Goal: Complete application form

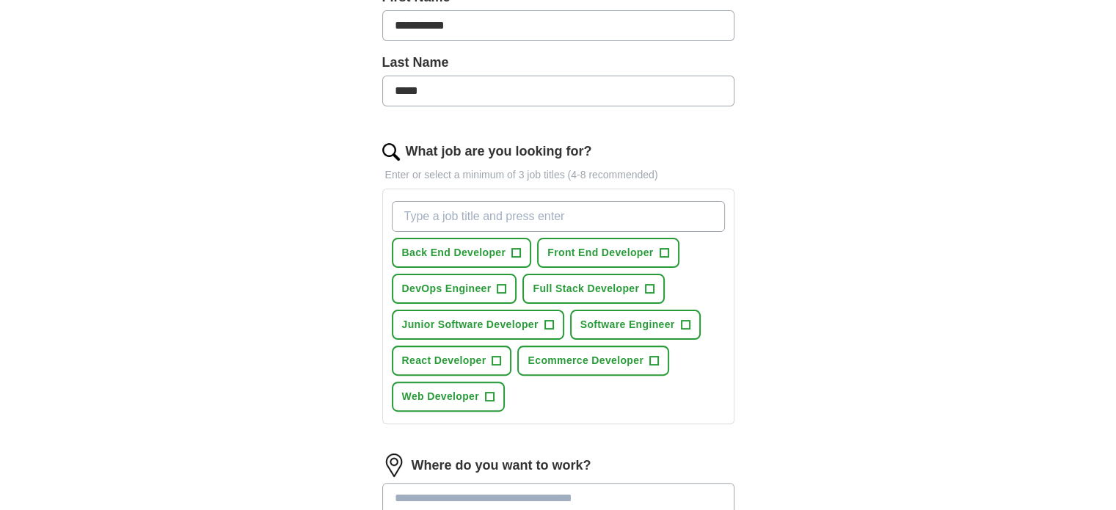
scroll to position [353, 0]
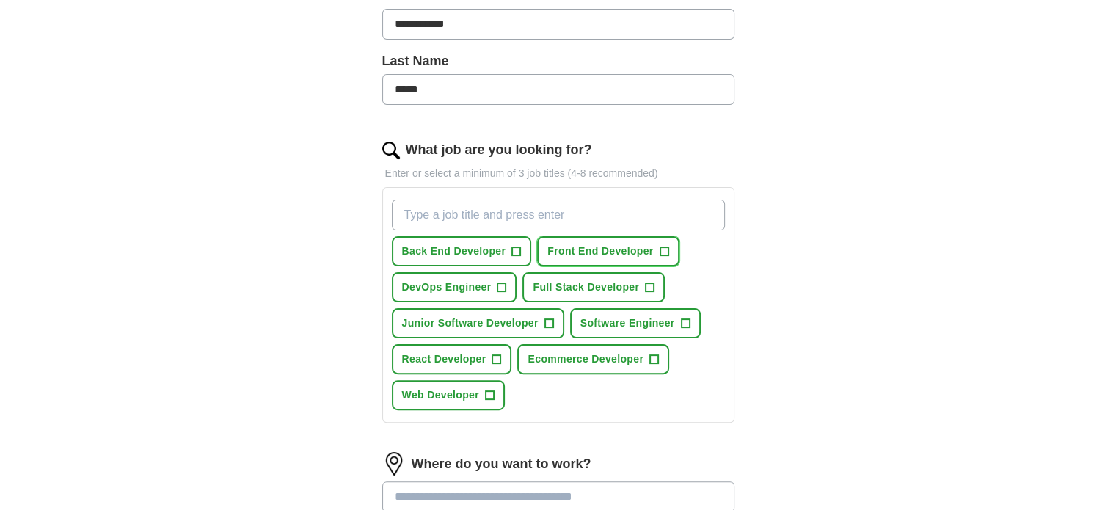
click at [663, 247] on span "+" at bounding box center [664, 252] width 9 height 12
click at [516, 250] on span "+" at bounding box center [516, 252] width 9 height 12
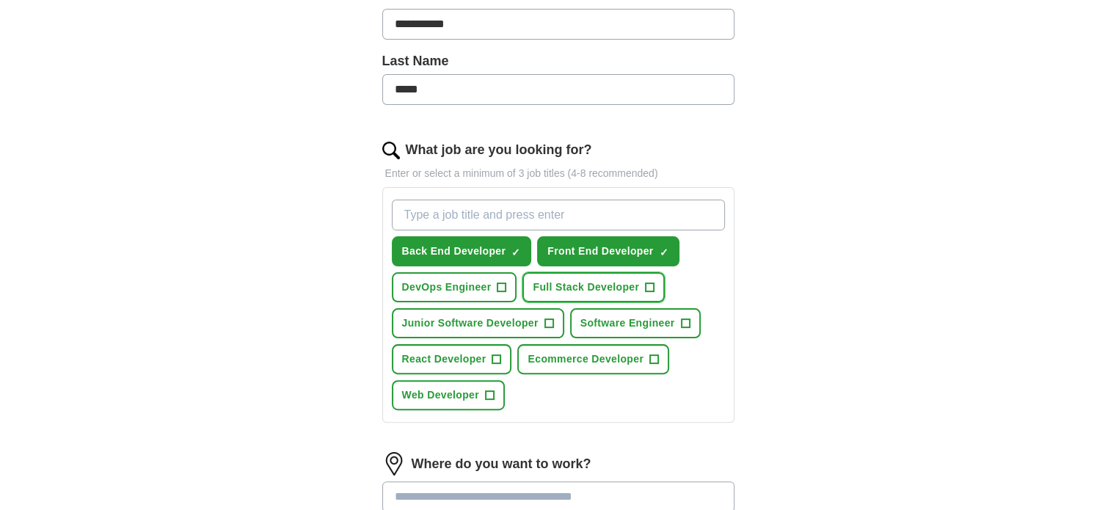
click at [651, 282] on span "+" at bounding box center [650, 288] width 9 height 12
click at [498, 355] on span "+" at bounding box center [496, 360] width 9 height 12
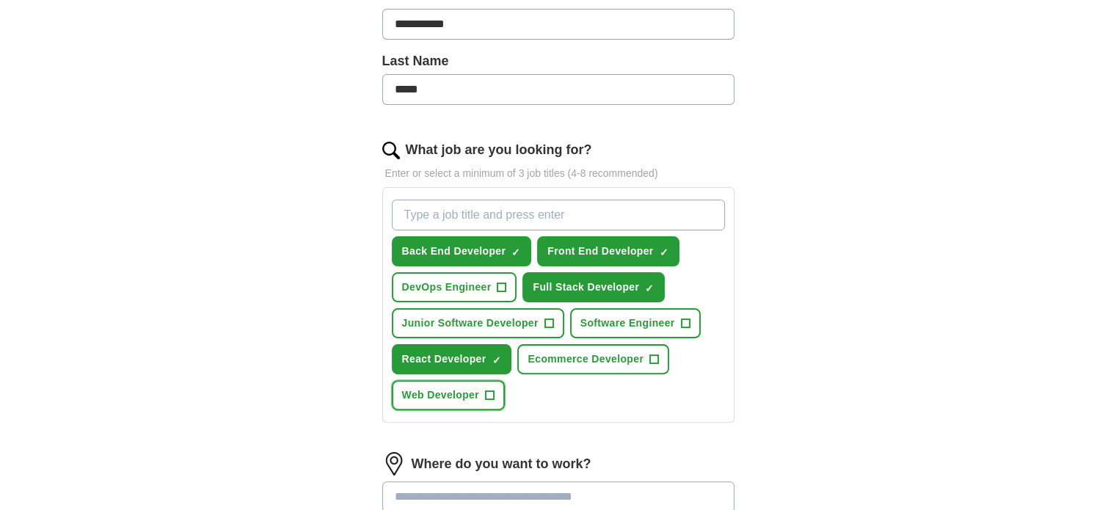
click at [491, 390] on span "+" at bounding box center [489, 396] width 9 height 12
click at [654, 354] on span "+" at bounding box center [654, 360] width 9 height 12
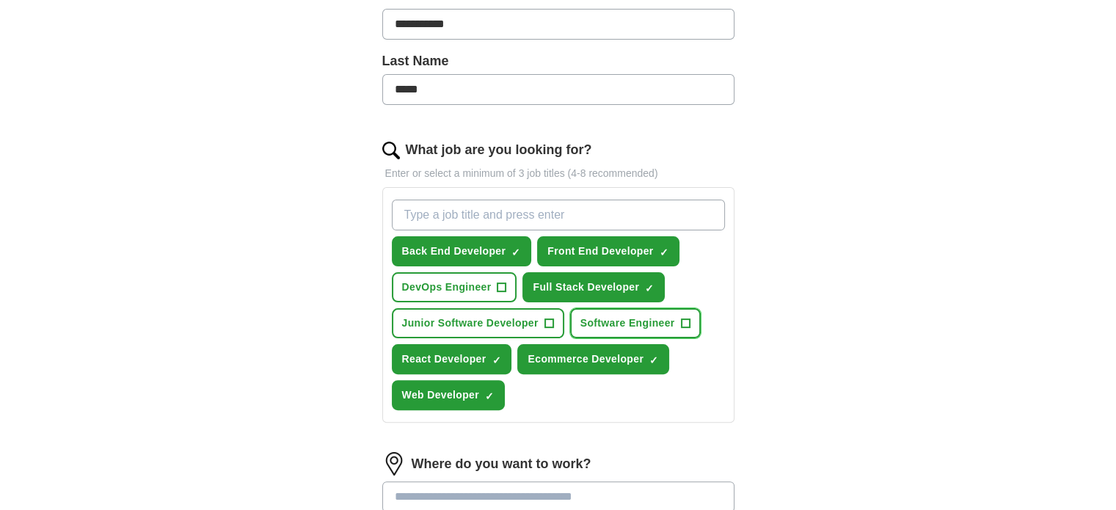
click at [685, 318] on span "+" at bounding box center [685, 324] width 9 height 12
click at [501, 285] on span "+" at bounding box center [502, 288] width 9 height 12
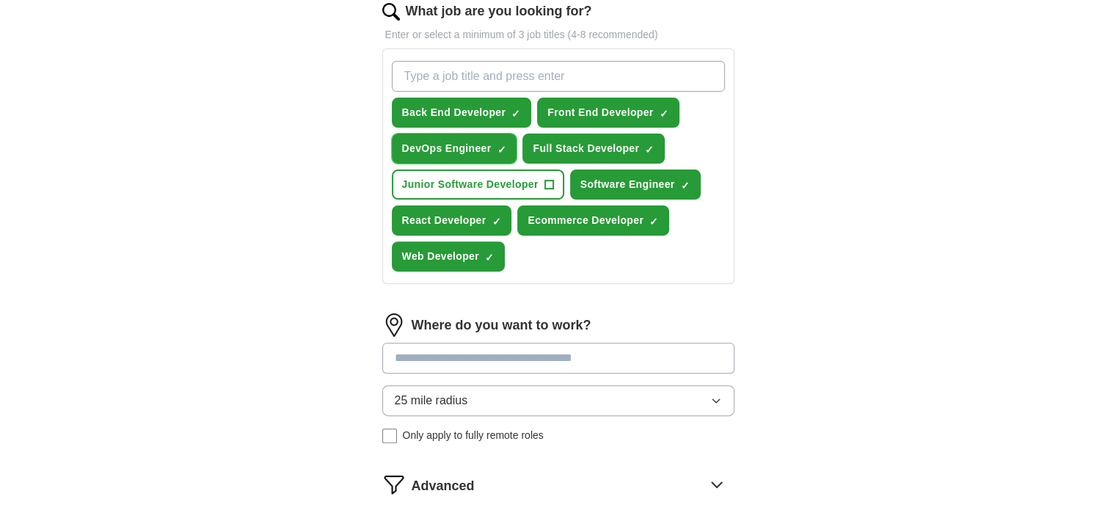
scroll to position [495, 0]
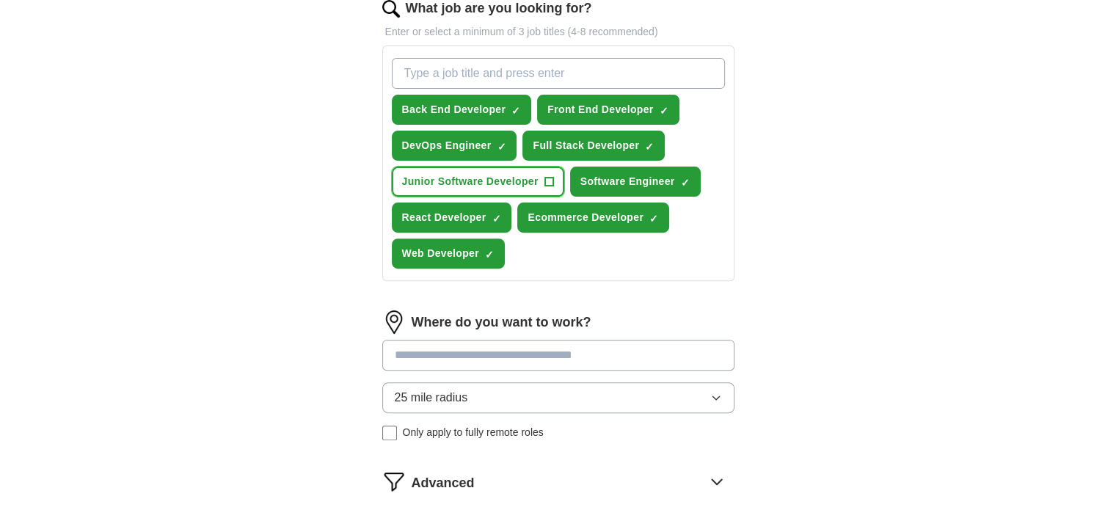
click at [549, 176] on span "+" at bounding box center [549, 182] width 9 height 12
click at [710, 392] on icon "button" at bounding box center [716, 398] width 12 height 12
click at [696, 354] on input at bounding box center [558, 355] width 352 height 31
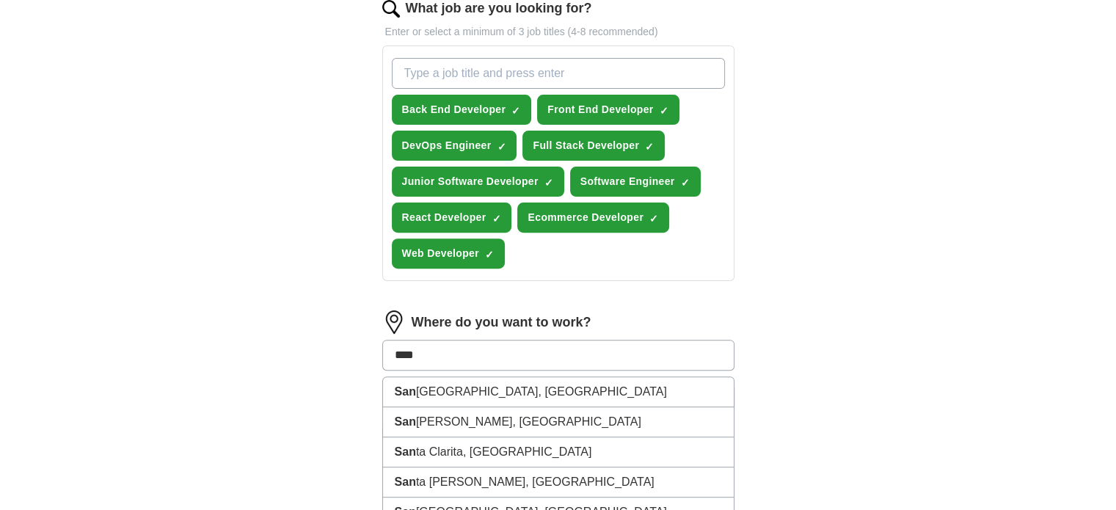
type input "*****"
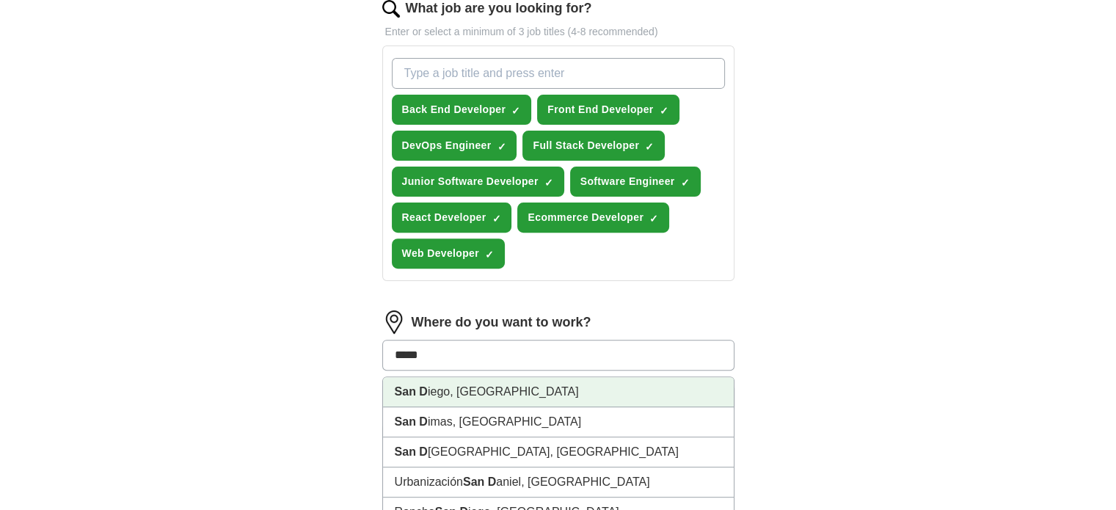
click at [495, 387] on li "[GEOGRAPHIC_DATA], [GEOGRAPHIC_DATA]" at bounding box center [558, 392] width 351 height 30
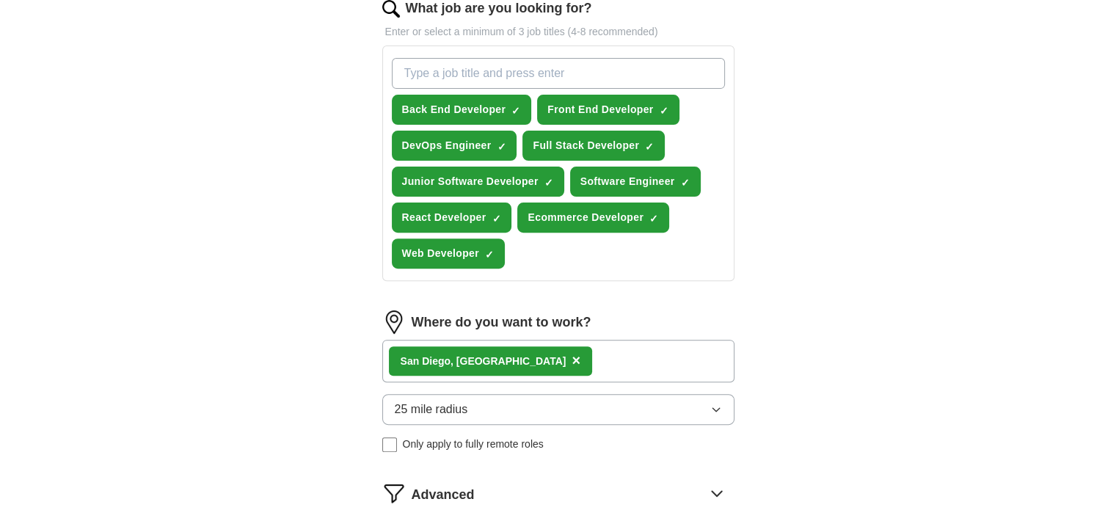
click at [660, 360] on div "San D iego, [GEOGRAPHIC_DATA] ×" at bounding box center [558, 361] width 352 height 43
click at [551, 357] on div "San D iego, [GEOGRAPHIC_DATA] ×" at bounding box center [558, 361] width 352 height 43
click at [525, 360] on div "San D iego, [GEOGRAPHIC_DATA] ×" at bounding box center [558, 361] width 352 height 43
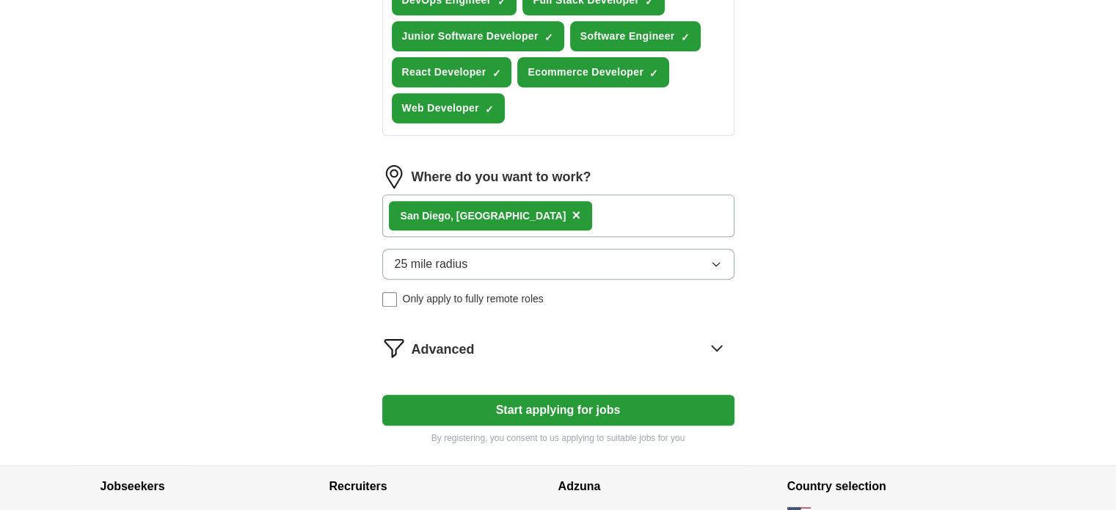
scroll to position [642, 0]
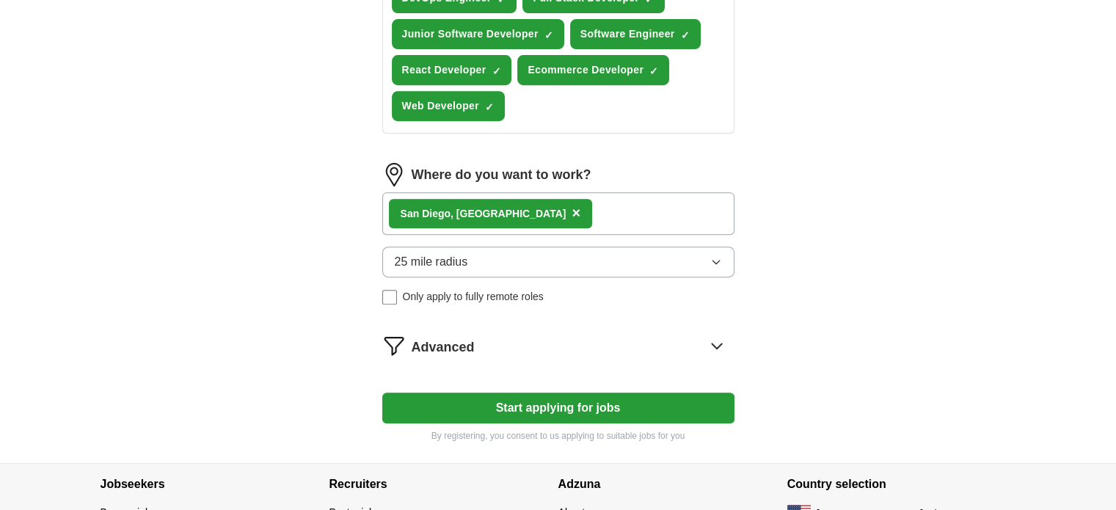
click at [709, 255] on button "25 mile radius" at bounding box center [558, 262] width 352 height 31
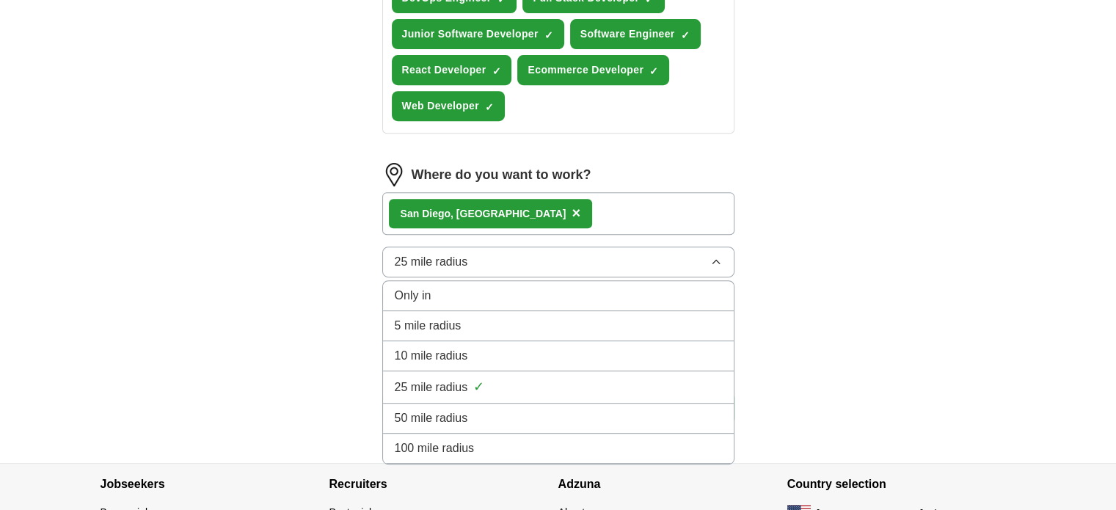
click at [540, 409] on div "50 mile radius" at bounding box center [558, 418] width 327 height 18
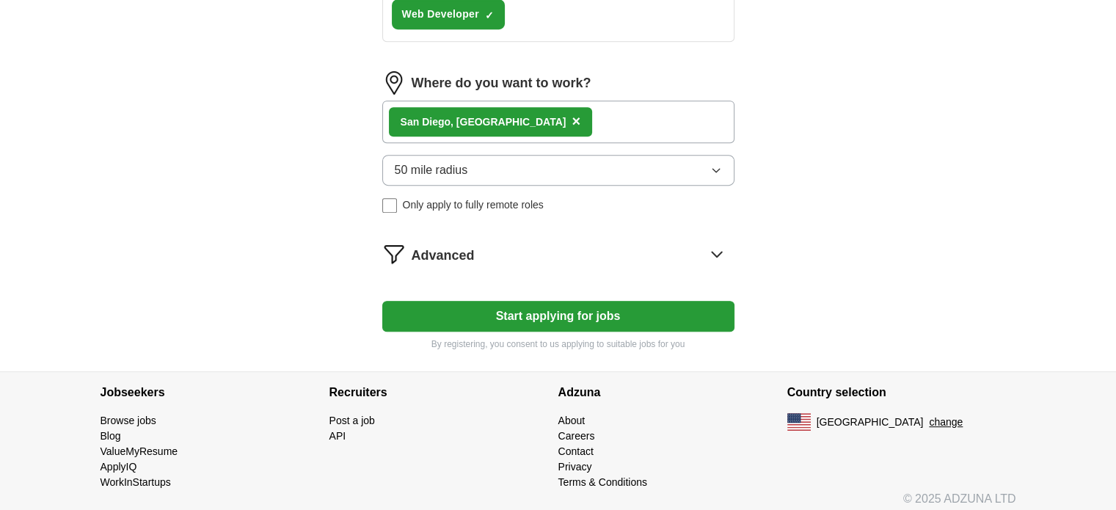
scroll to position [735, 0]
click at [602, 308] on button "Start applying for jobs" at bounding box center [558, 315] width 352 height 31
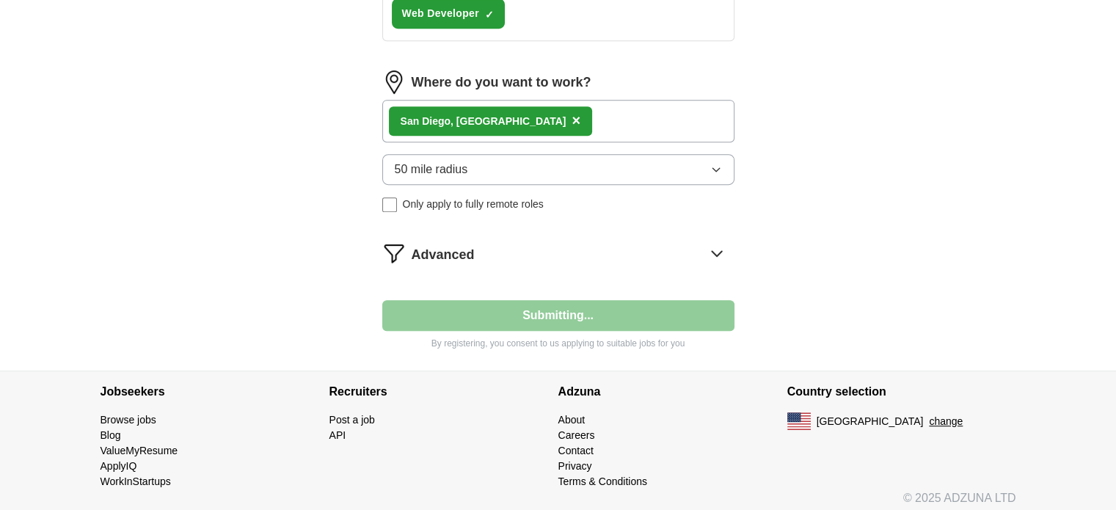
select select "**"
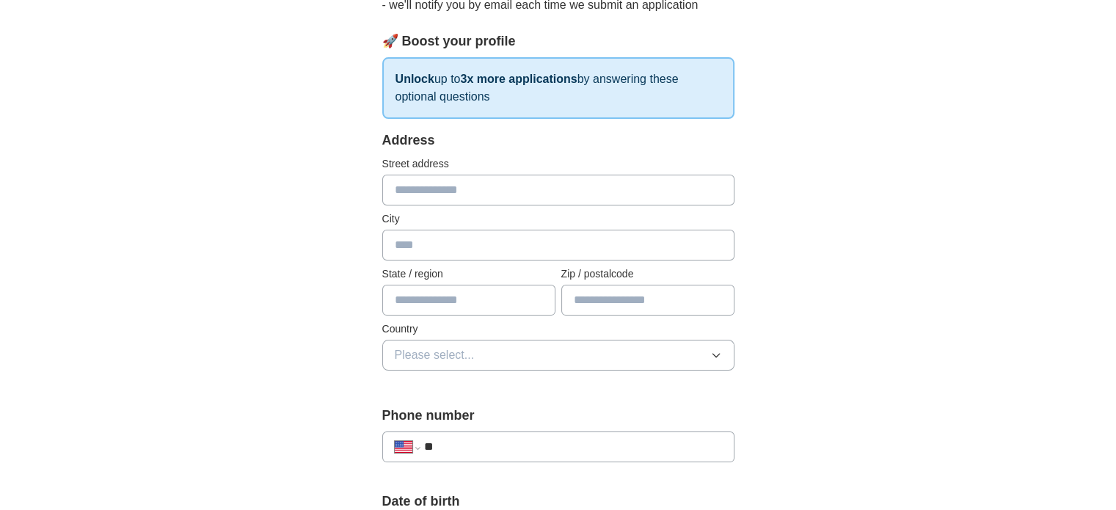
scroll to position [191, 0]
click at [529, 195] on input "text" at bounding box center [558, 187] width 352 height 31
type input "**********"
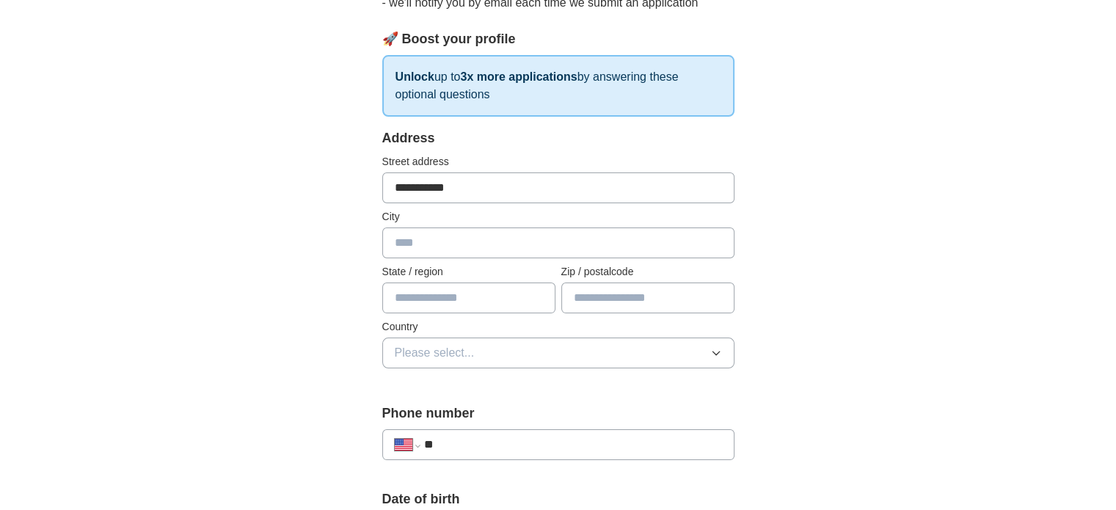
type input "*********"
type input "**"
type input "*****"
click at [724, 352] on button "Please select..." at bounding box center [558, 353] width 352 height 31
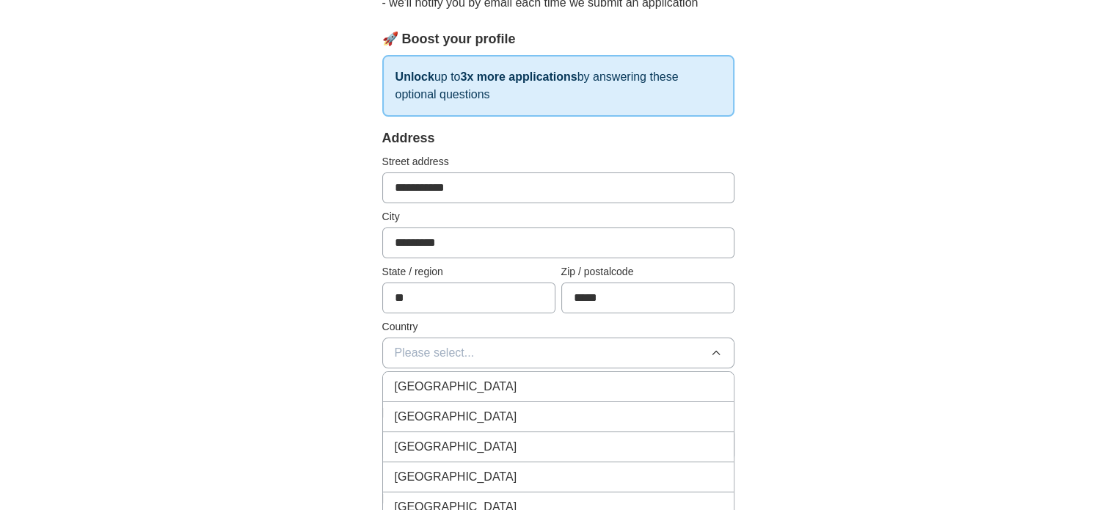
click at [629, 410] on div "[GEOGRAPHIC_DATA]" at bounding box center [558, 417] width 327 height 18
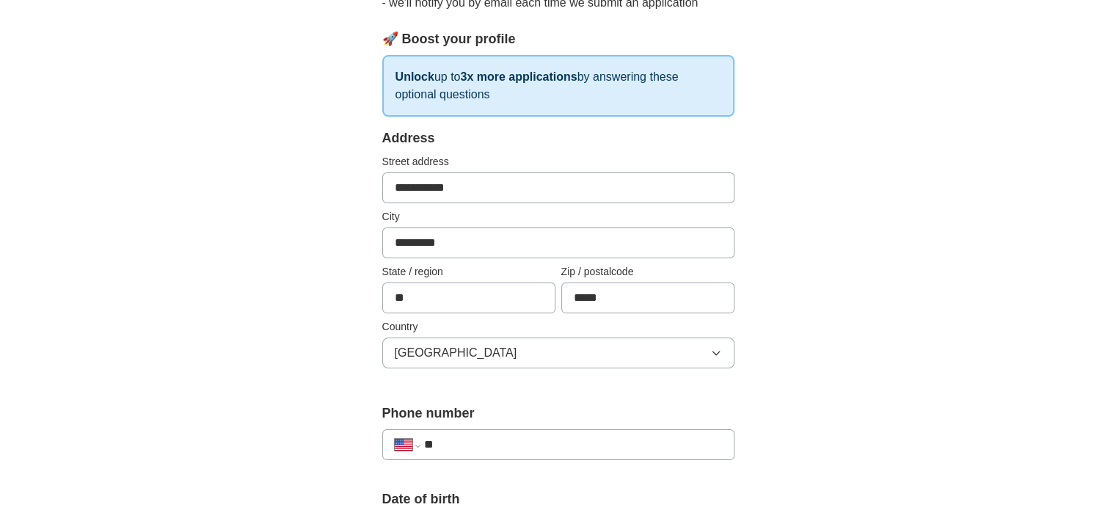
click at [693, 440] on input "**" at bounding box center [572, 445] width 298 height 18
type input "**********"
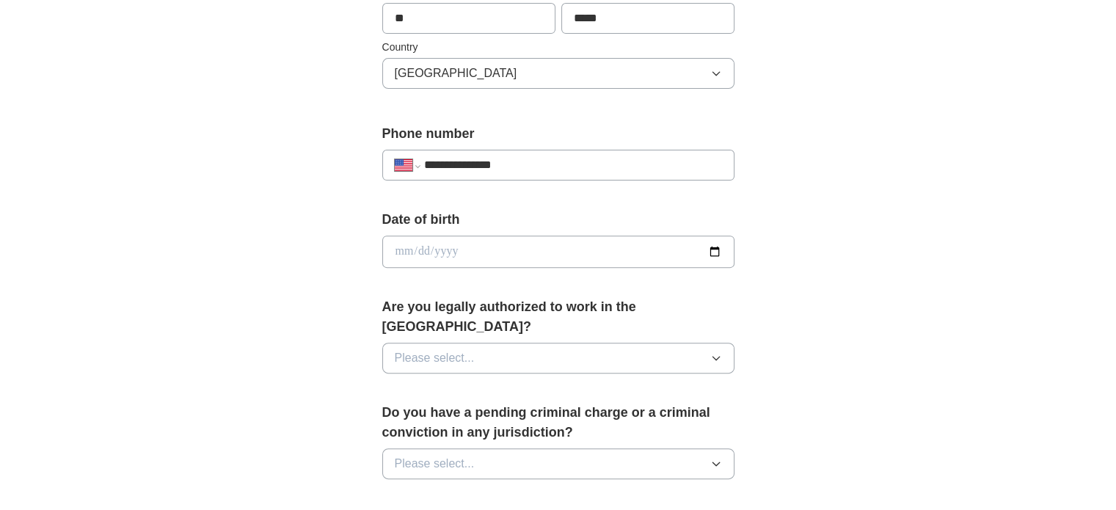
scroll to position [476, 0]
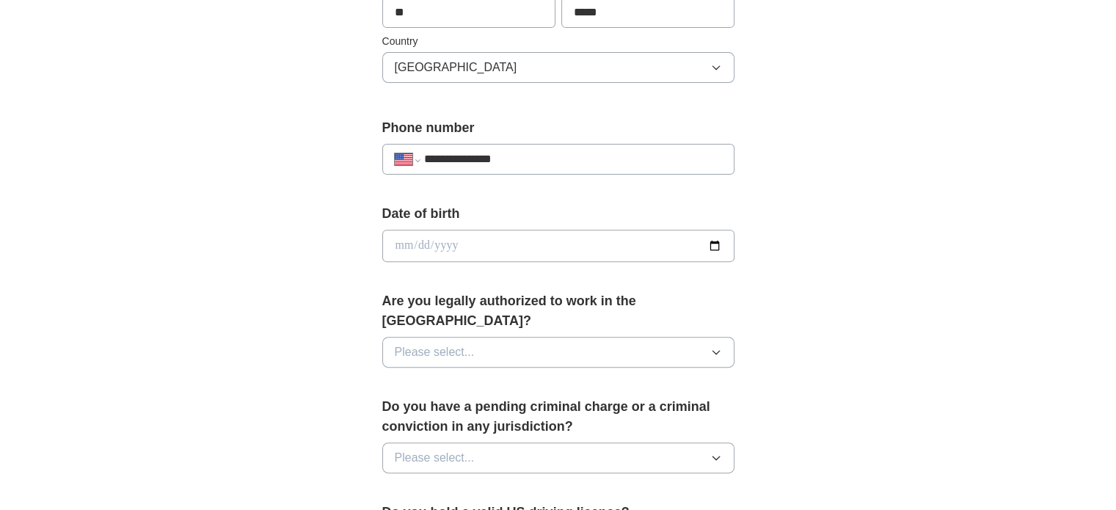
click at [718, 346] on icon "button" at bounding box center [716, 352] width 12 height 12
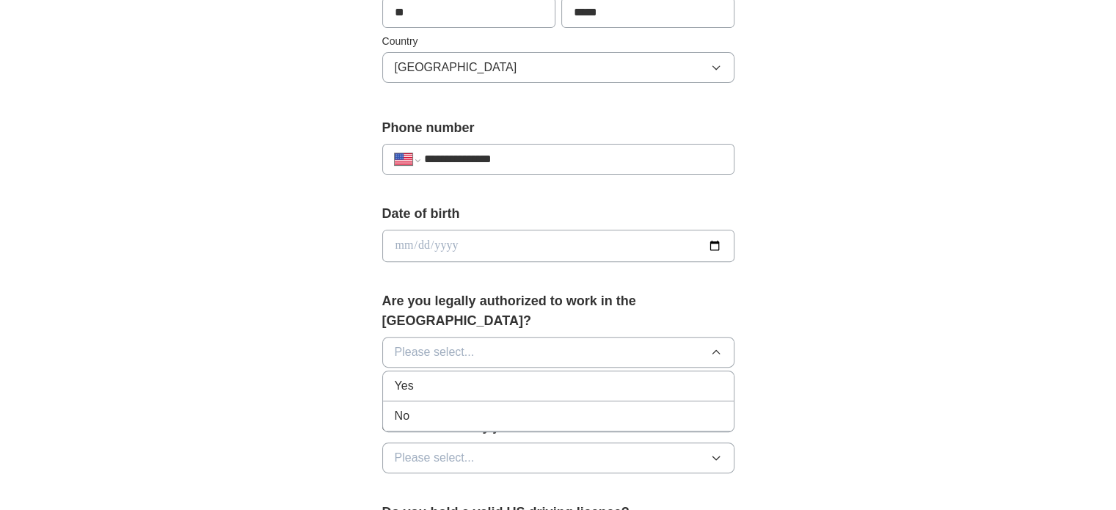
click at [673, 377] on div "Yes" at bounding box center [558, 386] width 327 height 18
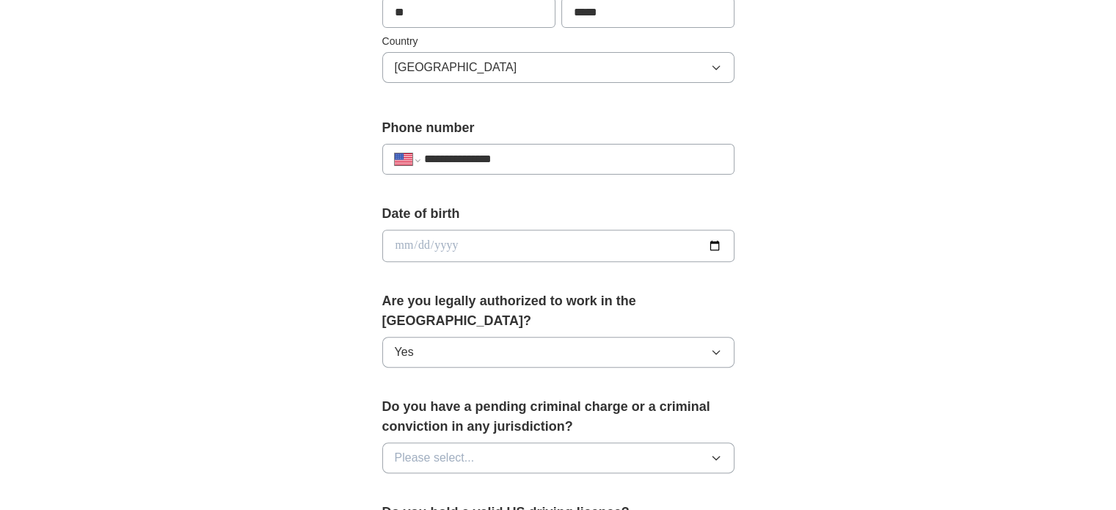
click at [602, 247] on input "date" at bounding box center [558, 246] width 352 height 32
type input "**********"
click at [989, 214] on div "**********" at bounding box center [558, 236] width 939 height 1336
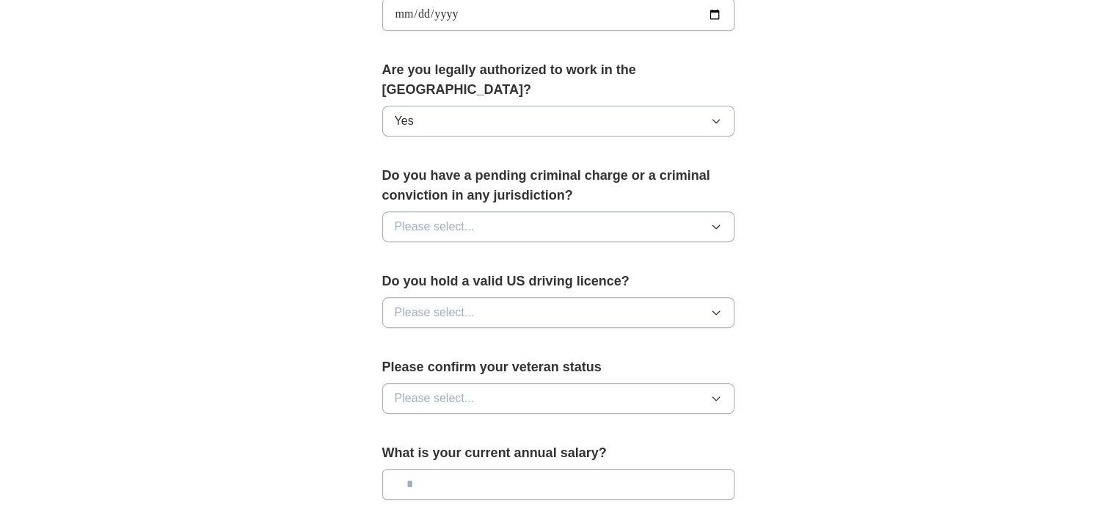
scroll to position [716, 0]
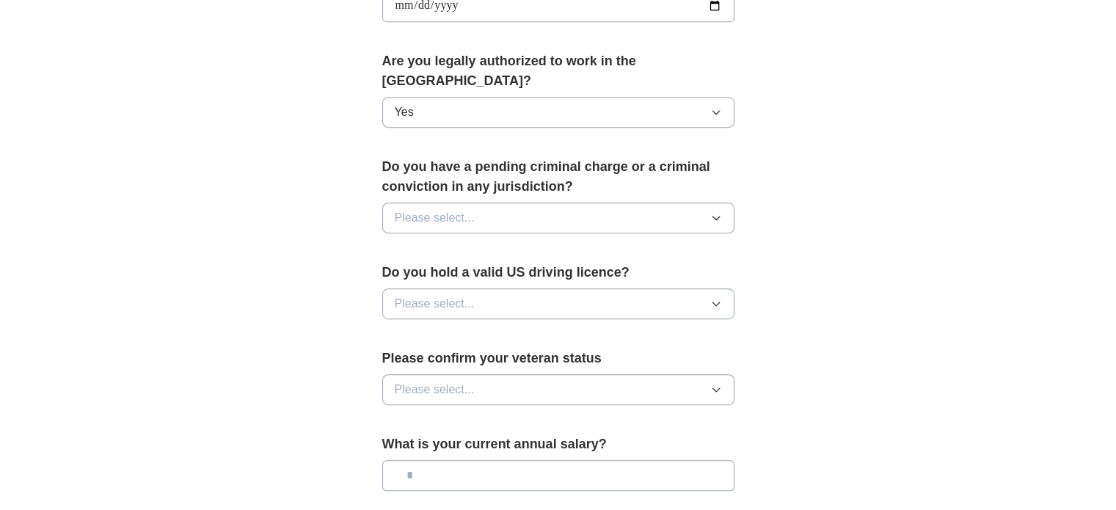
click at [718, 212] on icon "button" at bounding box center [716, 218] width 12 height 12
click at [645, 273] on div "No" at bounding box center [558, 282] width 327 height 18
click at [662, 288] on button "Please select..." at bounding box center [558, 303] width 352 height 31
click at [625, 323] on li "Yes" at bounding box center [558, 338] width 351 height 30
click at [649, 374] on button "Please select..." at bounding box center [558, 389] width 352 height 31
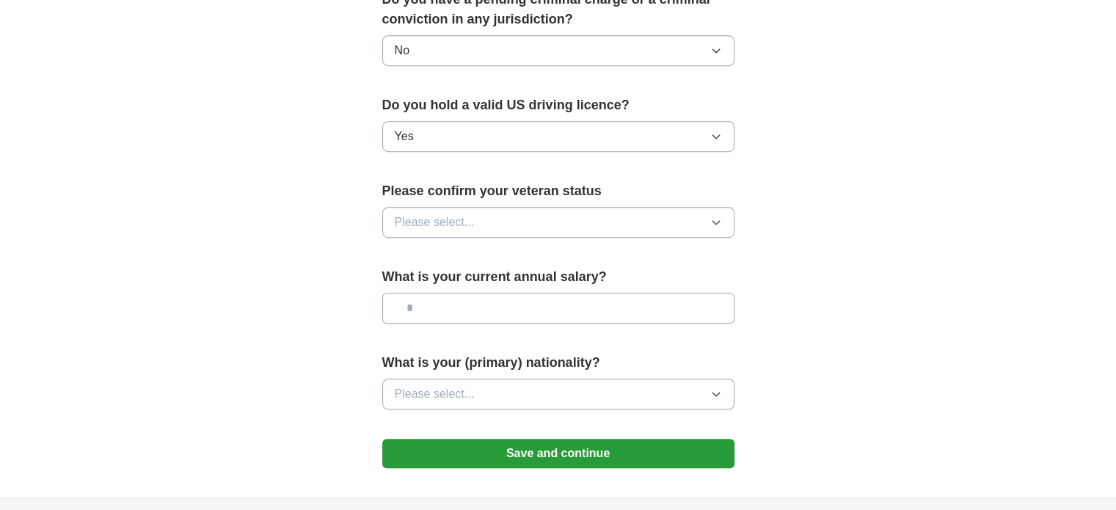
scroll to position [887, 0]
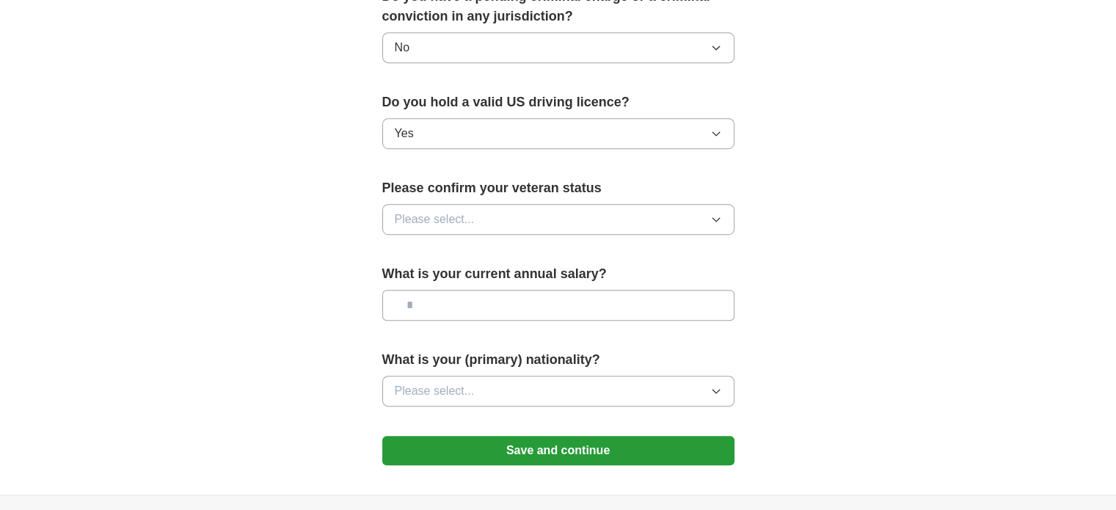
click at [717, 214] on icon "button" at bounding box center [716, 220] width 12 height 12
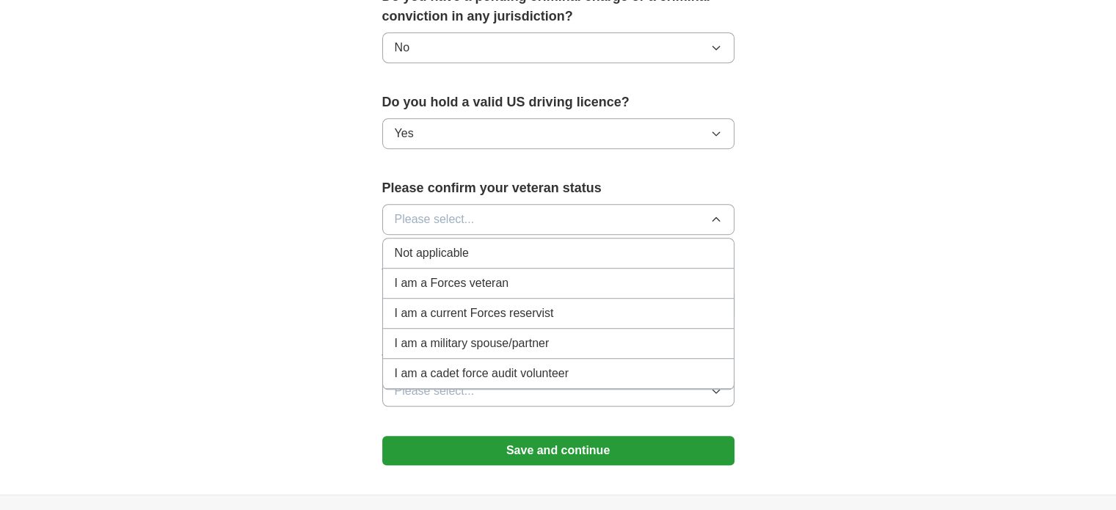
click at [564, 244] on div "Not applicable" at bounding box center [558, 253] width 327 height 18
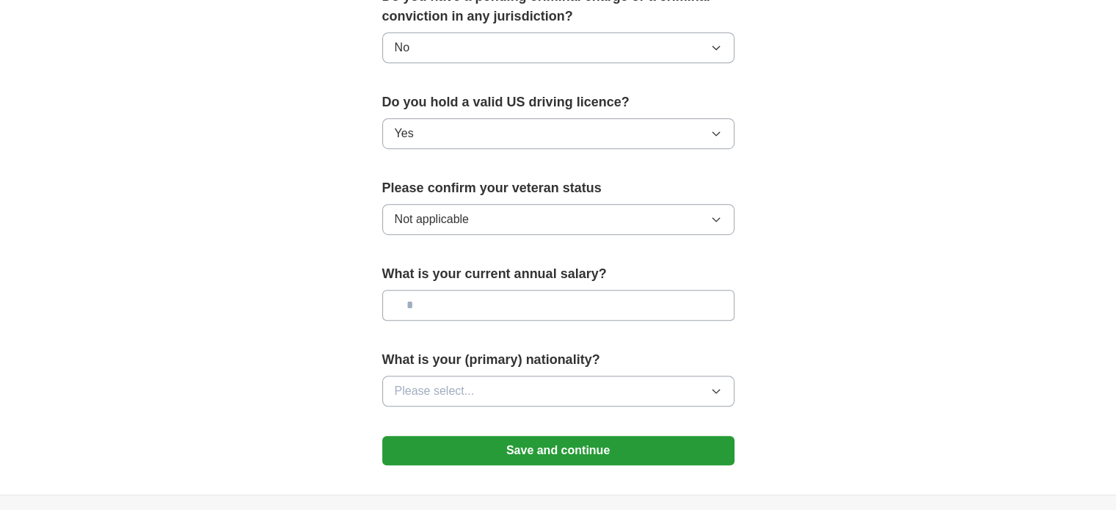
click at [598, 290] on input "text" at bounding box center [558, 305] width 352 height 31
type input "*******"
click at [710, 385] on icon "button" at bounding box center [716, 391] width 12 height 12
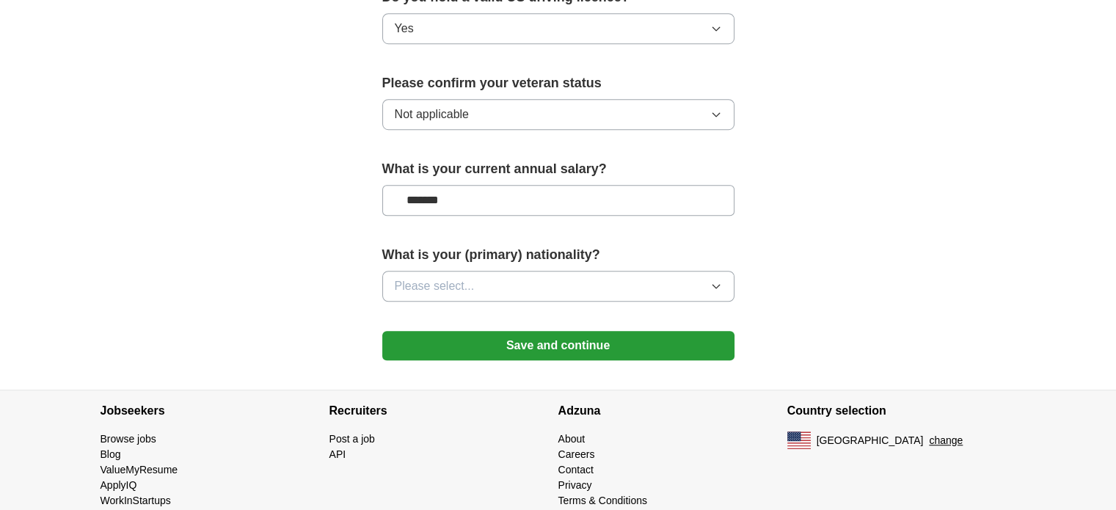
scroll to position [995, 0]
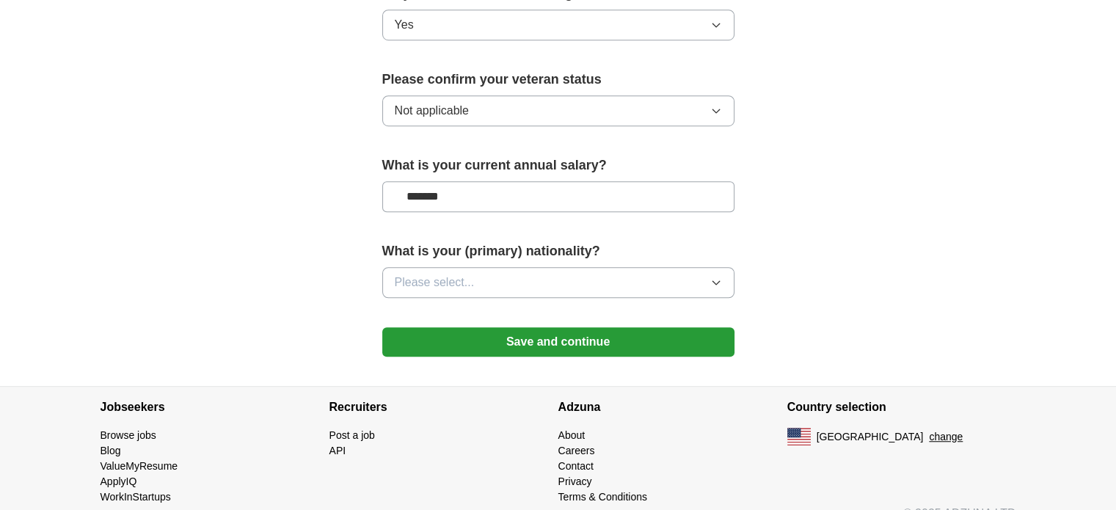
click at [690, 267] on button "Please select..." at bounding box center [558, 282] width 352 height 31
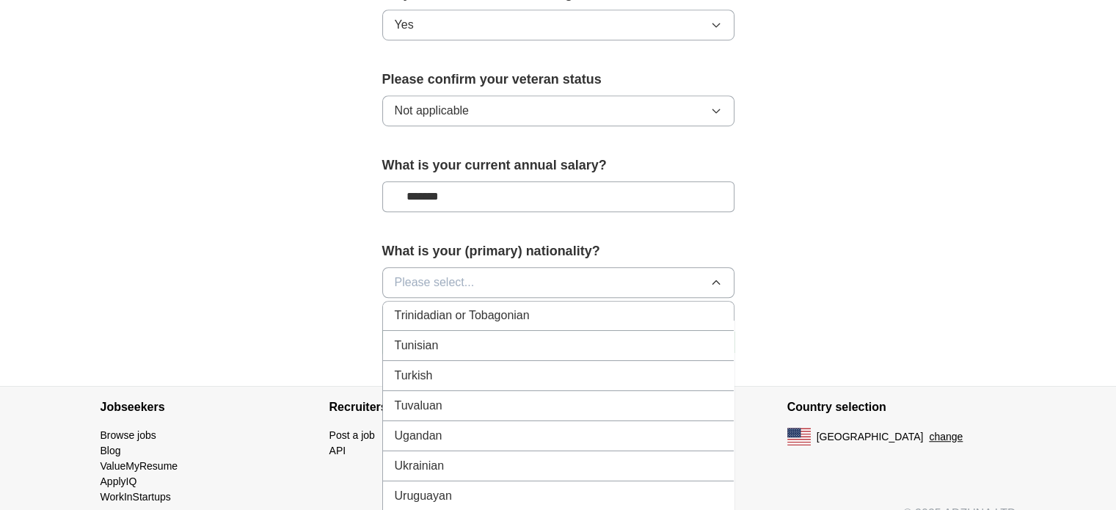
scroll to position [5413, 0]
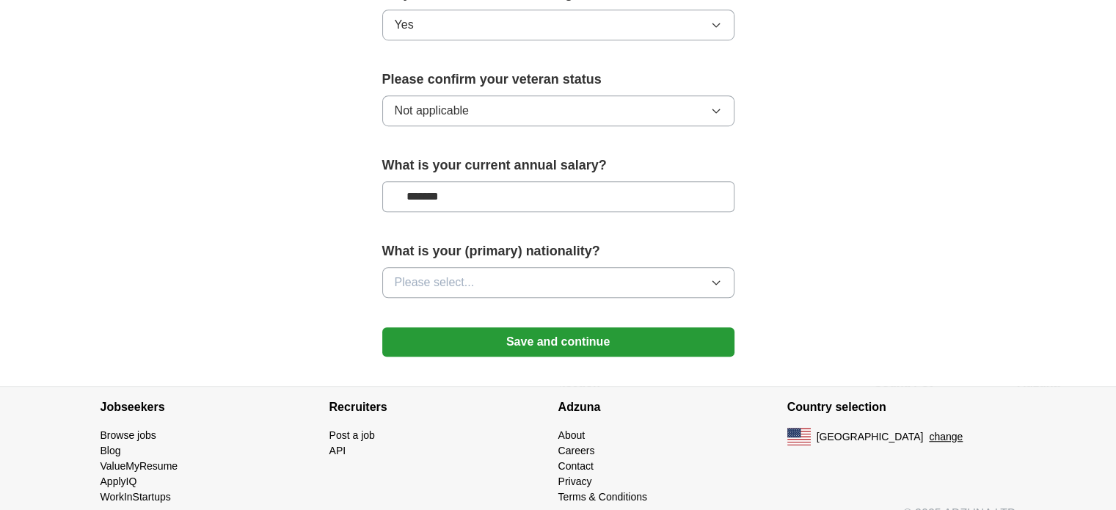
click at [707, 267] on button "Please select..." at bounding box center [558, 282] width 352 height 31
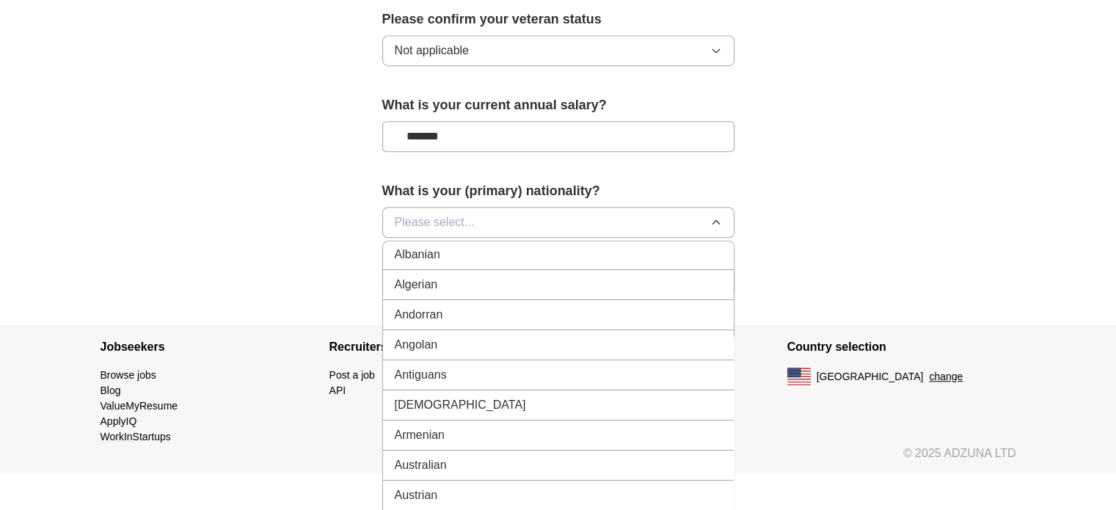
scroll to position [0, 0]
click at [646, 247] on div "American" at bounding box center [558, 256] width 327 height 18
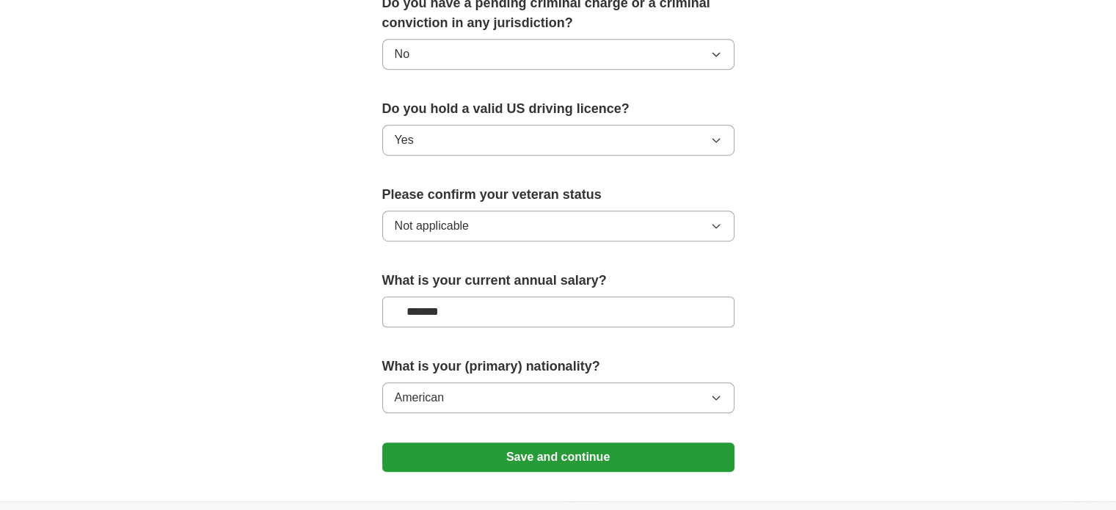
scroll to position [995, 0]
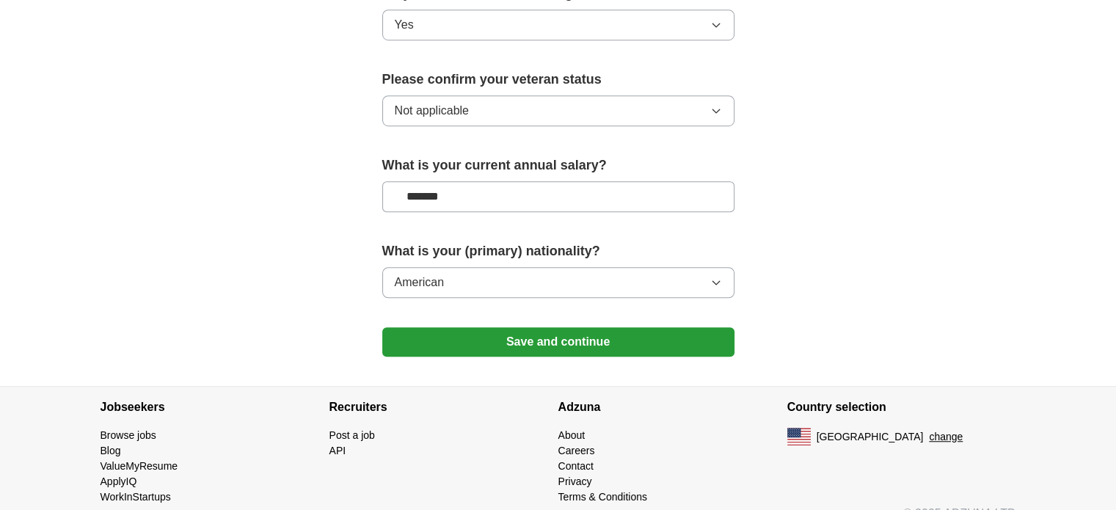
click at [628, 327] on button "Save and continue" at bounding box center [558, 341] width 352 height 29
